Goal: Find specific page/section: Find specific page/section

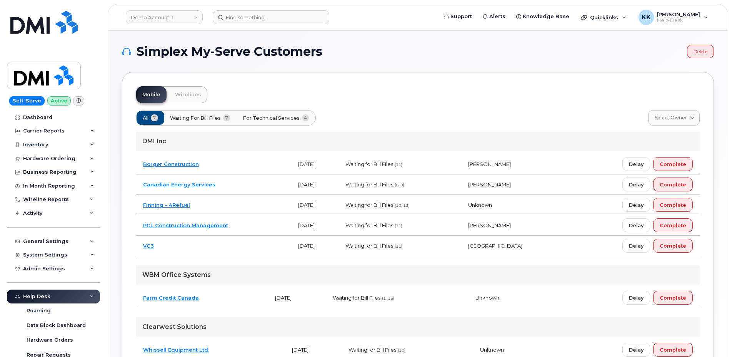
click at [276, 122] on button "For Technical Services 4" at bounding box center [276, 118] width 80 height 14
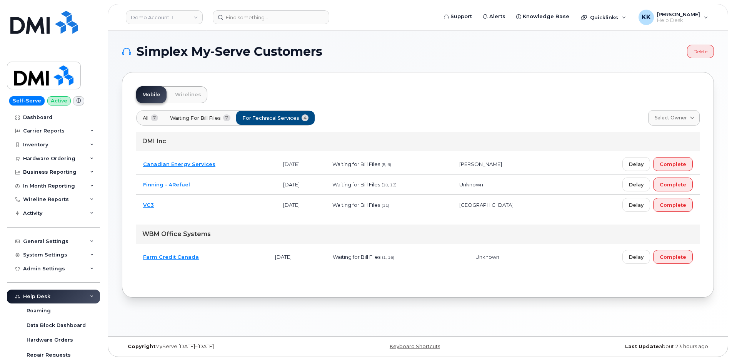
click at [218, 257] on td "Farm Credit Canada" at bounding box center [202, 257] width 132 height 20
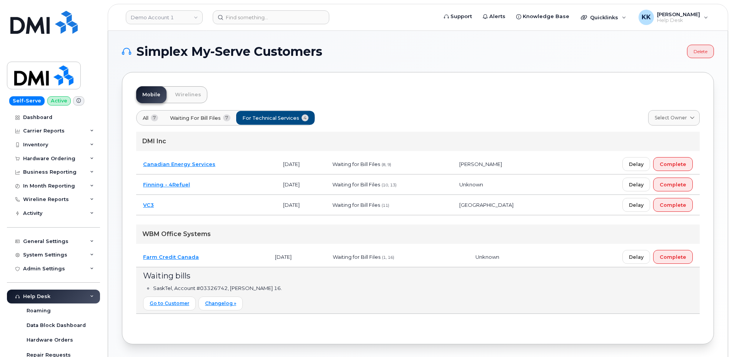
click at [219, 257] on td "Farm Credit Canada" at bounding box center [202, 257] width 132 height 20
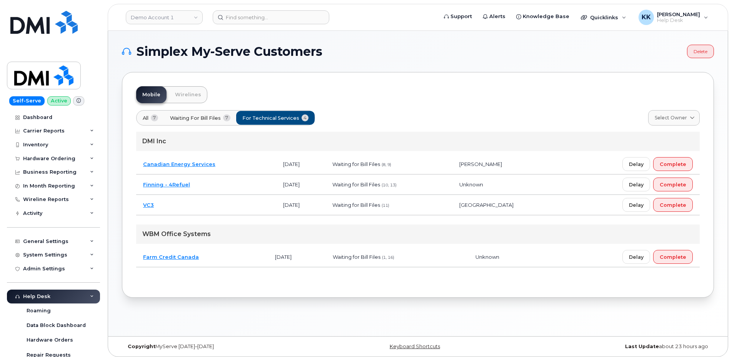
click at [214, 184] on td "Finning - 4Refuel" at bounding box center [206, 184] width 140 height 20
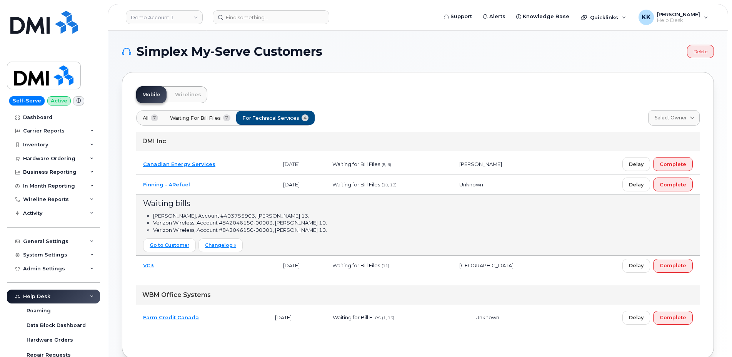
click at [214, 184] on td "Finning - 4Refuel" at bounding box center [206, 184] width 140 height 20
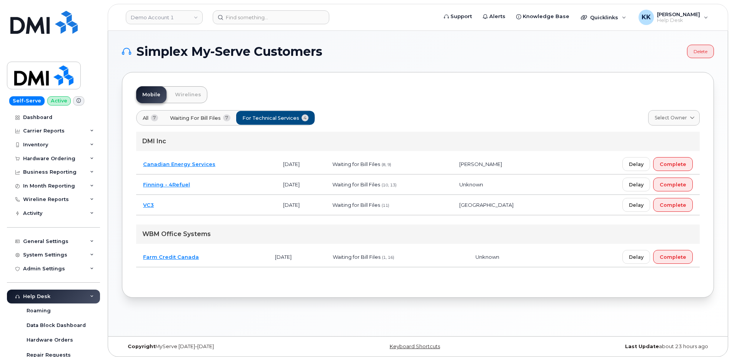
click at [229, 164] on td "Canadian Energy Services" at bounding box center [206, 164] width 140 height 20
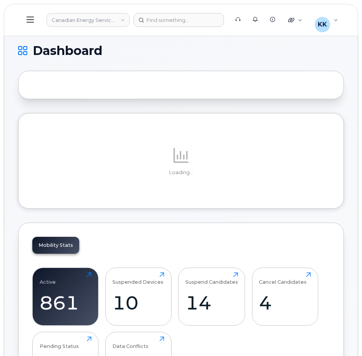
drag, startPoint x: 358, startPoint y: 145, endPoint x: 354, endPoint y: 146, distance: 4.3
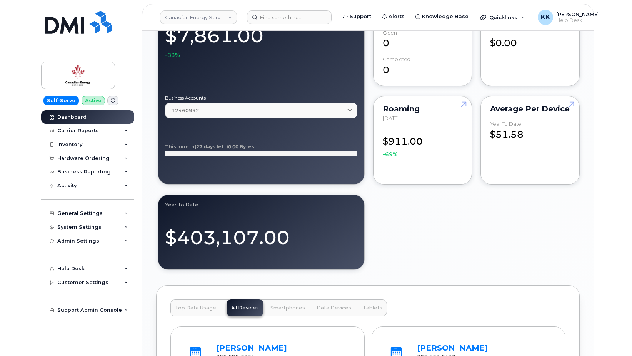
scroll to position [622, 0]
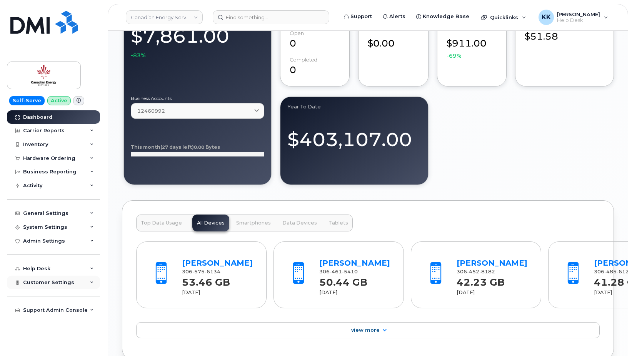
click at [58, 286] on div "Customer Settings" at bounding box center [53, 283] width 93 height 14
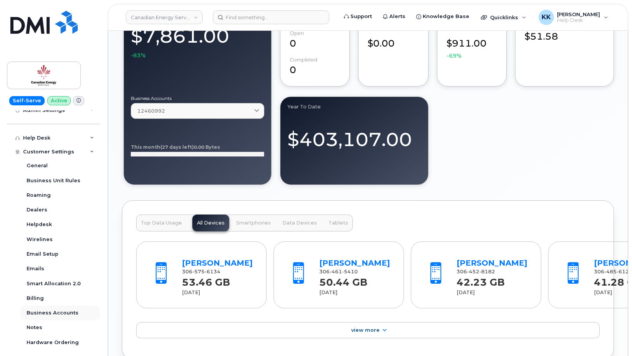
scroll to position [148, 0]
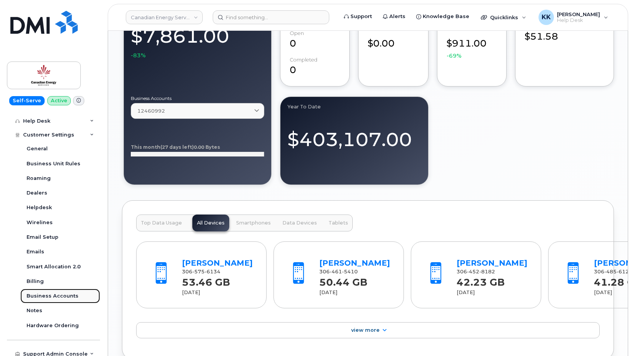
click at [63, 292] on link "Business Accounts" at bounding box center [60, 296] width 80 height 15
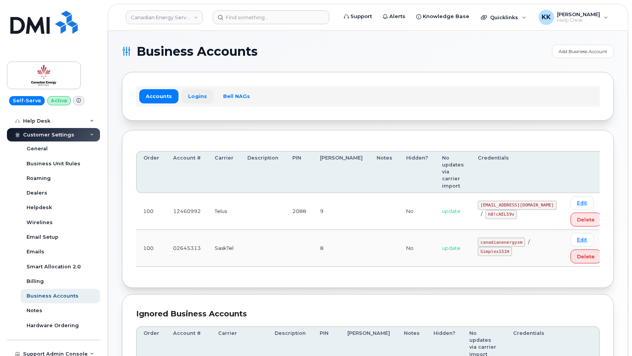
click at [201, 99] on link "Logins" at bounding box center [198, 96] width 32 height 14
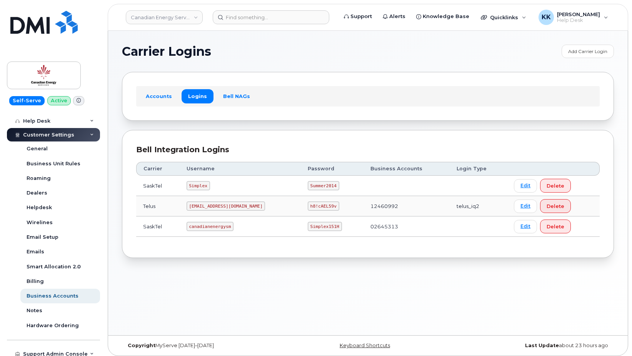
click at [223, 202] on code "SimplexTelusIQ@ceslp.ca" at bounding box center [226, 206] width 79 height 9
click at [223, 204] on code "SimplexTelusIQ@ceslp.ca" at bounding box center [226, 206] width 79 height 9
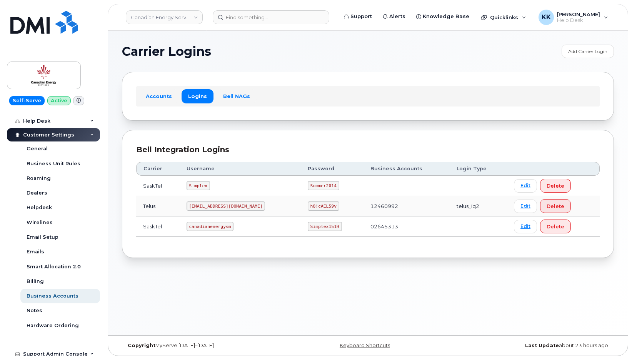
click at [308, 206] on code "h8!cAEL59v" at bounding box center [324, 206] width 32 height 9
click at [308, 205] on code "h8!cAEL59v" at bounding box center [324, 206] width 32 height 9
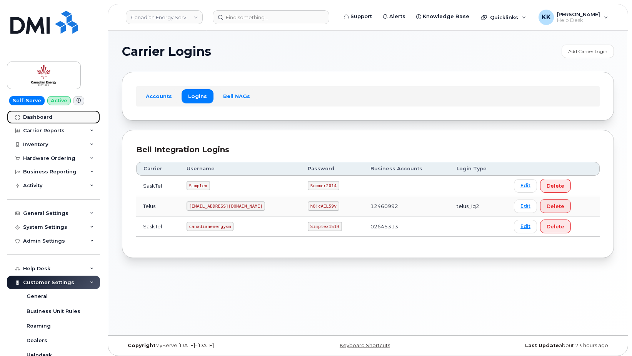
click at [37, 119] on div "Dashboard" at bounding box center [37, 117] width 29 height 6
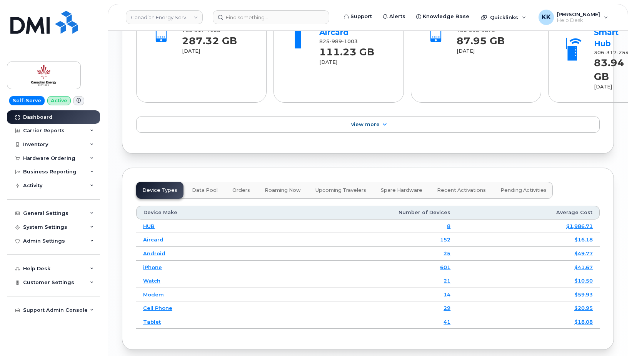
scroll to position [1052, 0]
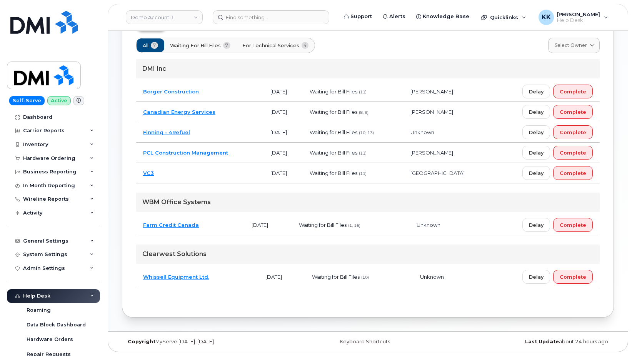
scroll to position [33, 0]
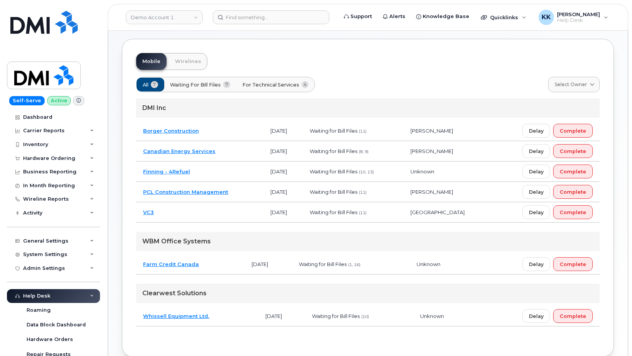
click at [232, 154] on td "Canadian Energy Services" at bounding box center [199, 151] width 127 height 20
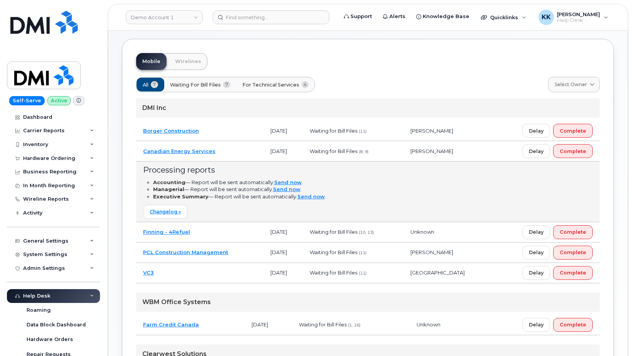
click at [232, 154] on td "Canadian Energy Services" at bounding box center [199, 151] width 127 height 20
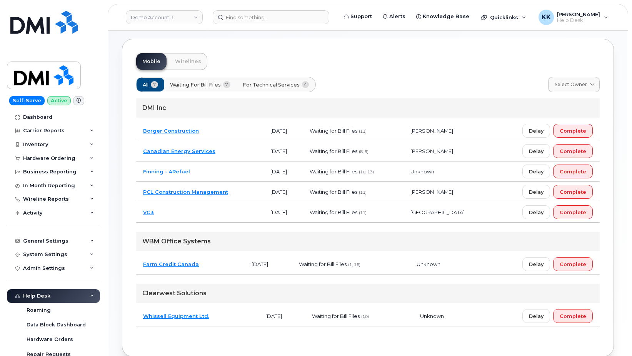
click at [252, 82] on span "For Technical Services" at bounding box center [271, 84] width 57 height 7
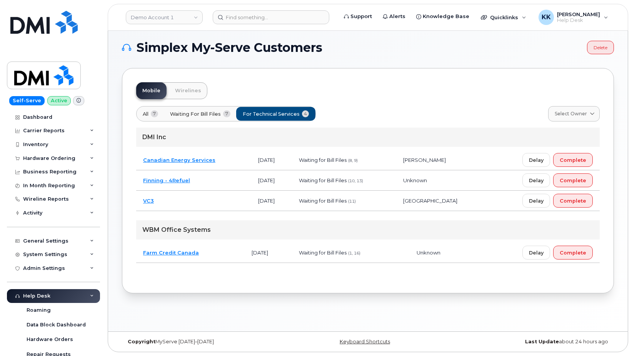
scroll to position [135, 0]
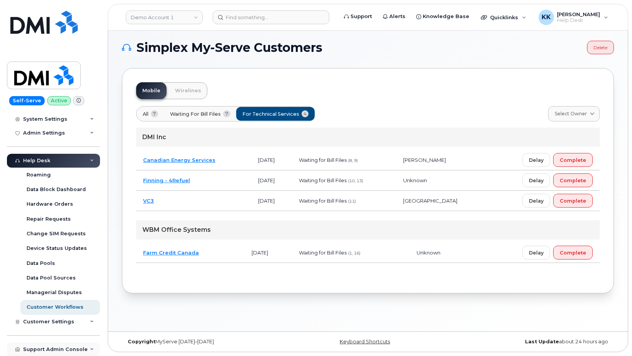
click at [44, 351] on div "Support Admin Console" at bounding box center [55, 350] width 65 height 6
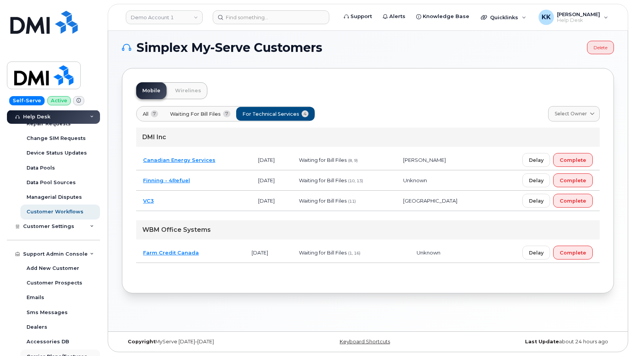
scroll to position [283, 0]
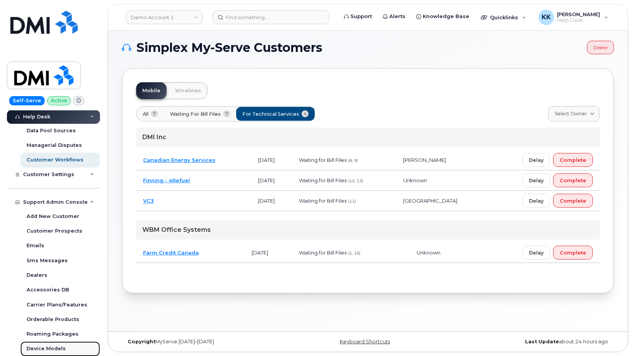
click at [43, 347] on div "Device Models" at bounding box center [46, 349] width 39 height 7
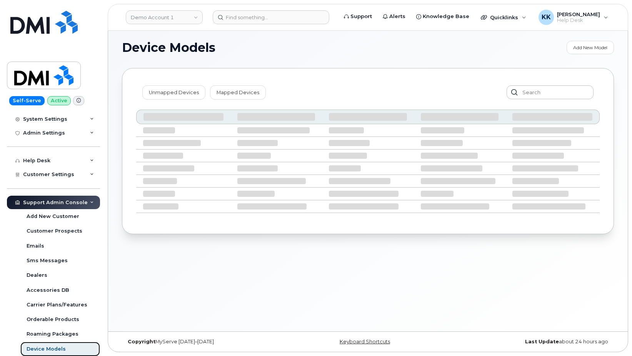
scroll to position [135, 0]
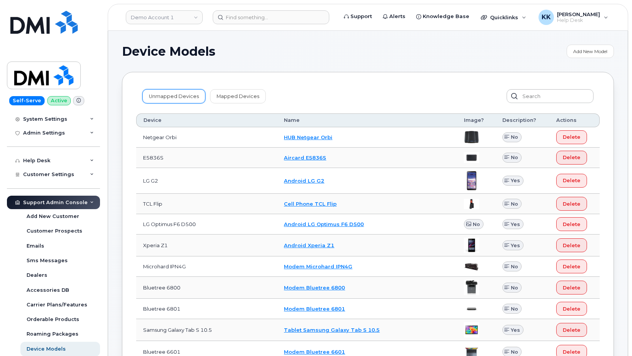
click at [160, 92] on link "Unmapped Devices" at bounding box center [173, 96] width 63 height 14
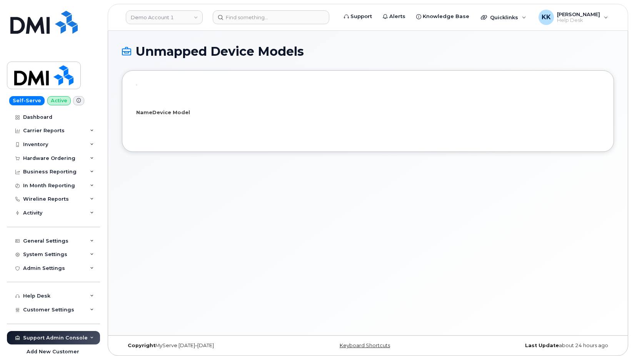
select select "25"
